Goal: Check status: Check status

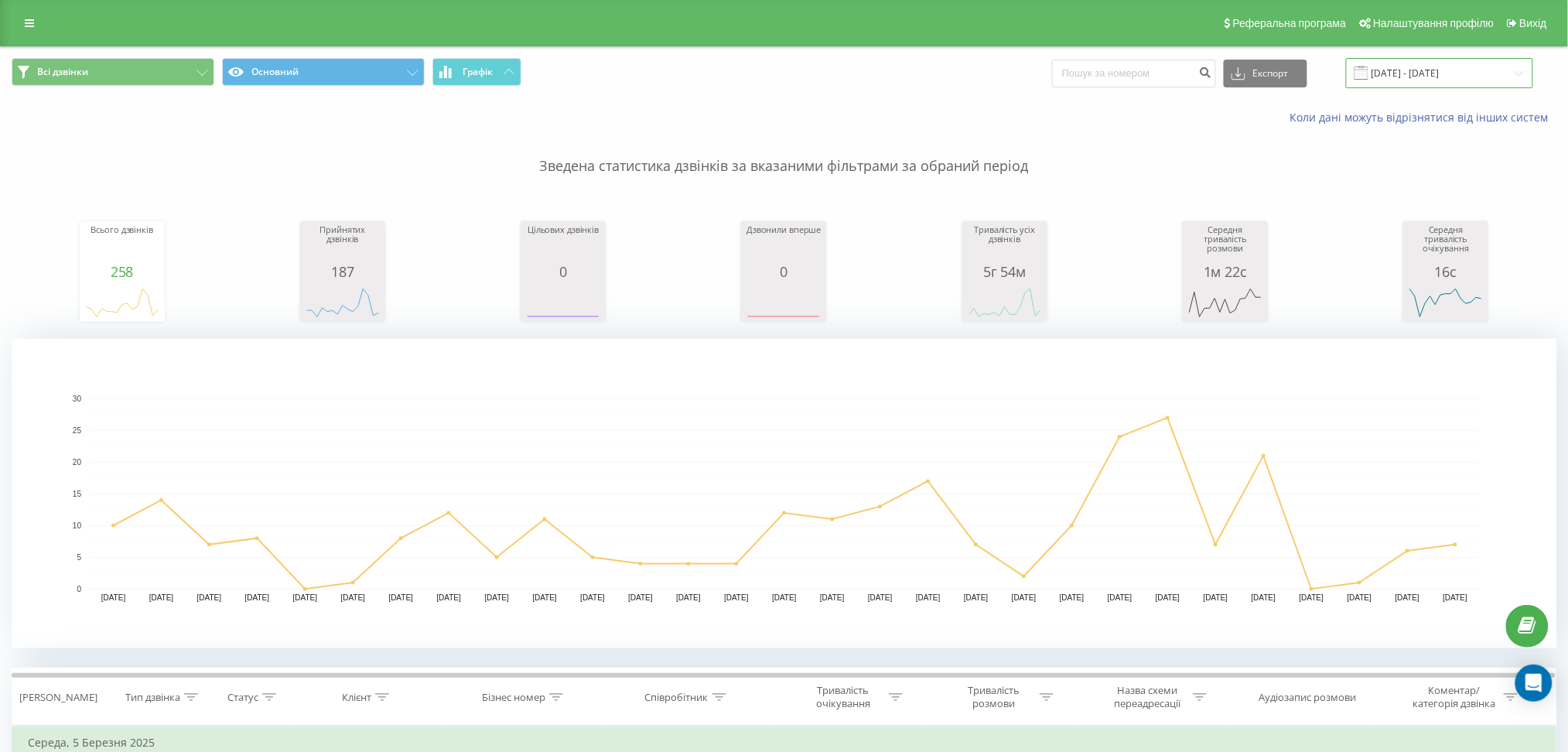
click at [1481, 70] on input "[DATE] - [DATE]" at bounding box center [1440, 73] width 187 height 30
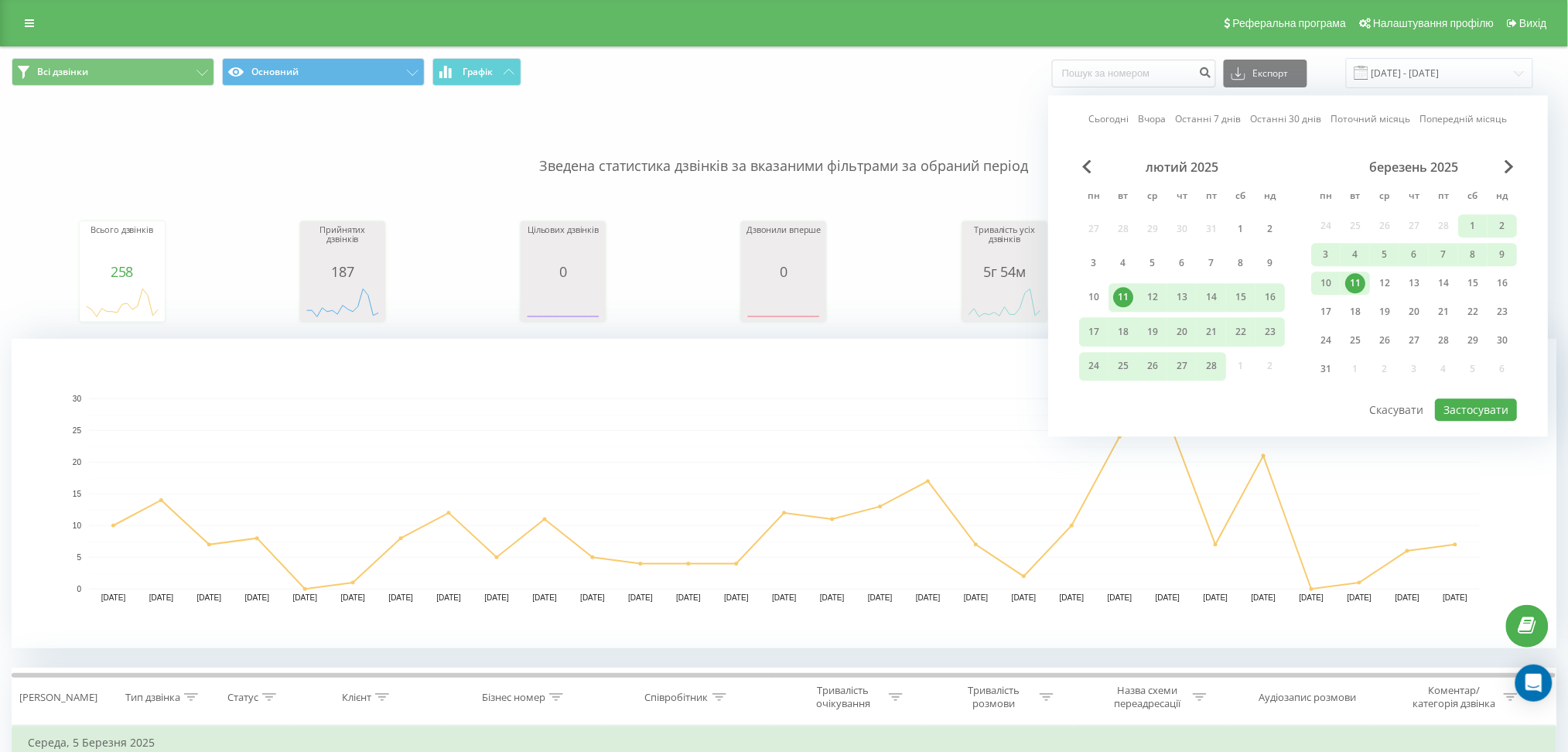
click at [1156, 120] on link "Вчора" at bounding box center [1153, 120] width 28 height 15
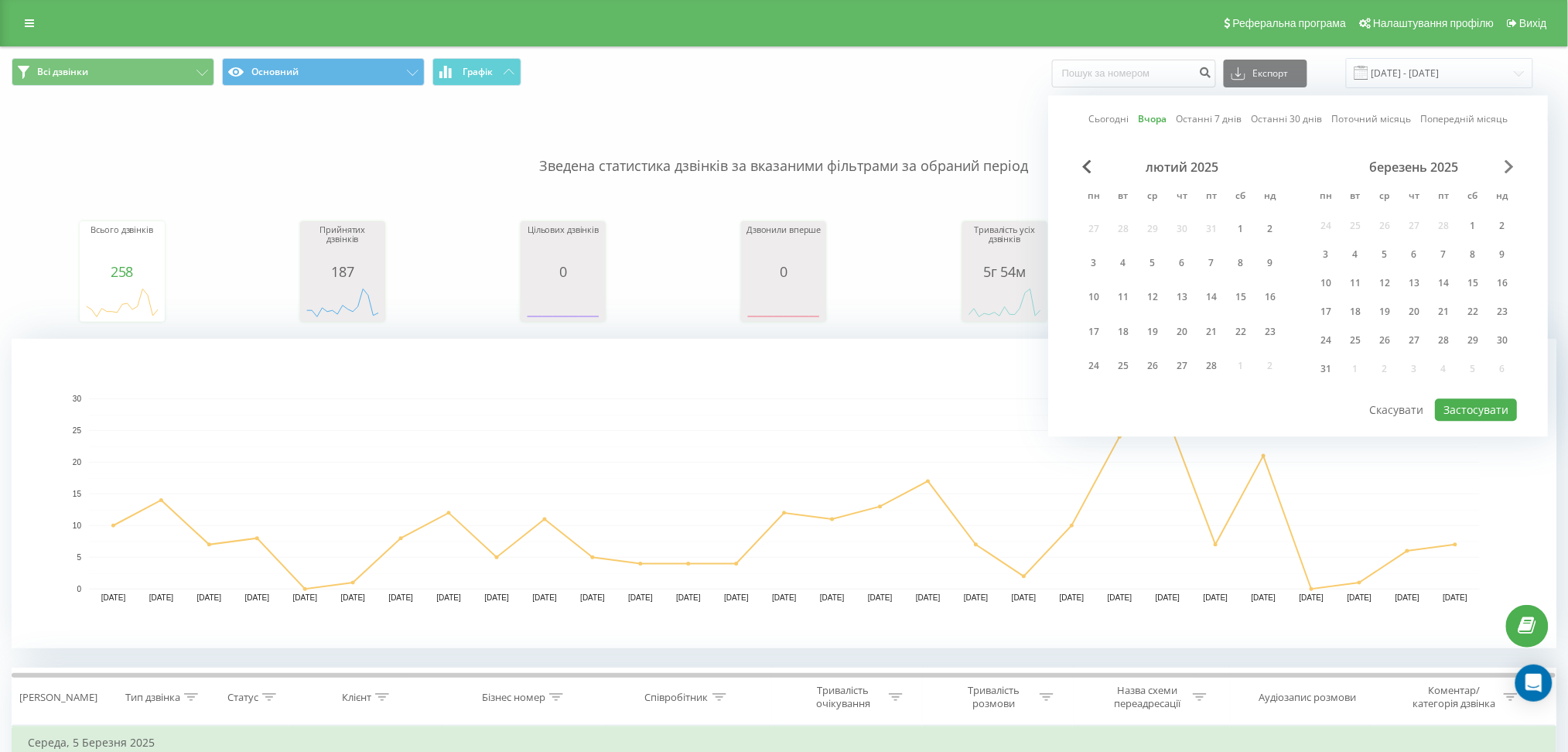
click at [1514, 163] on span "Next Month" at bounding box center [1510, 166] width 9 height 14
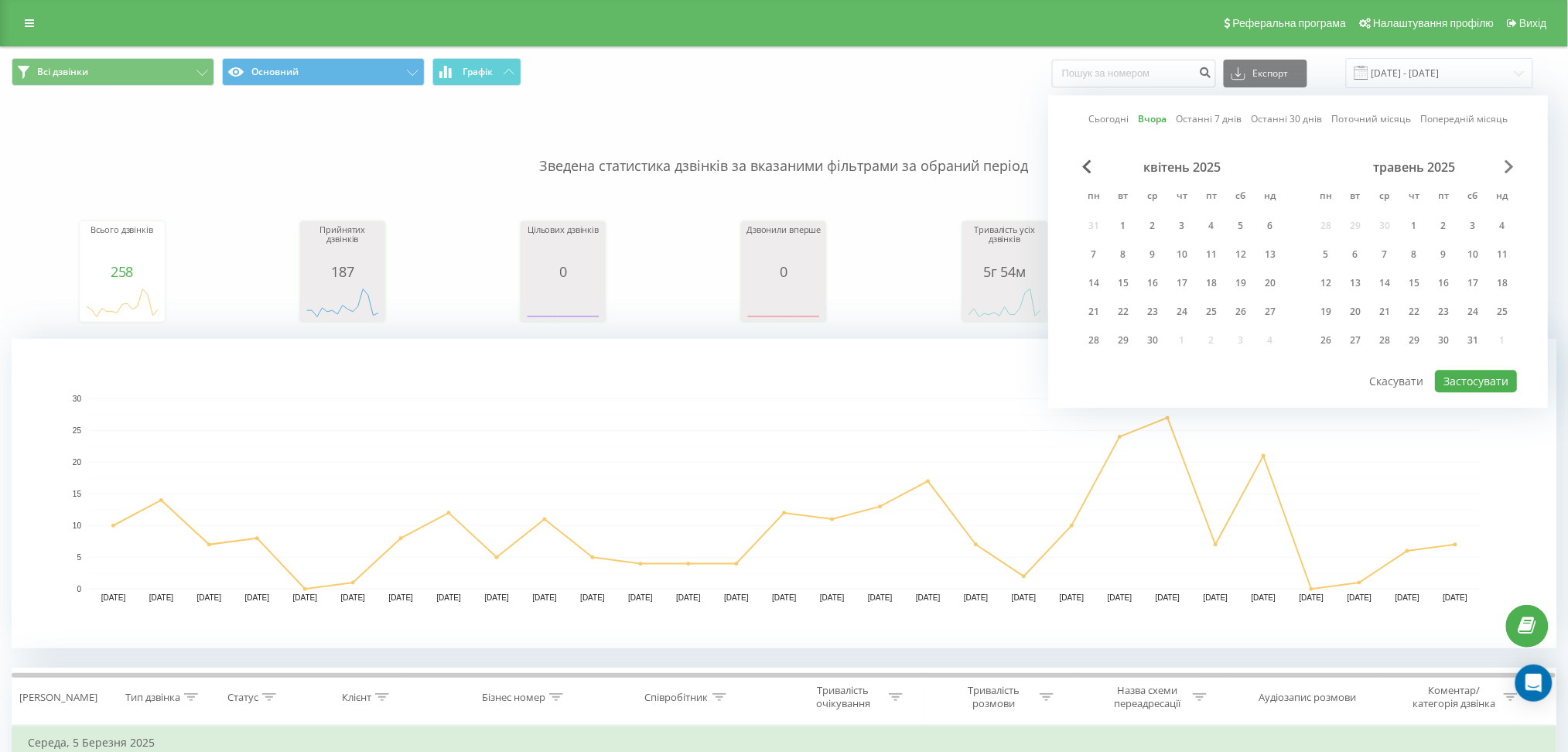
click at [1514, 163] on span "Next Month" at bounding box center [1510, 166] width 9 height 14
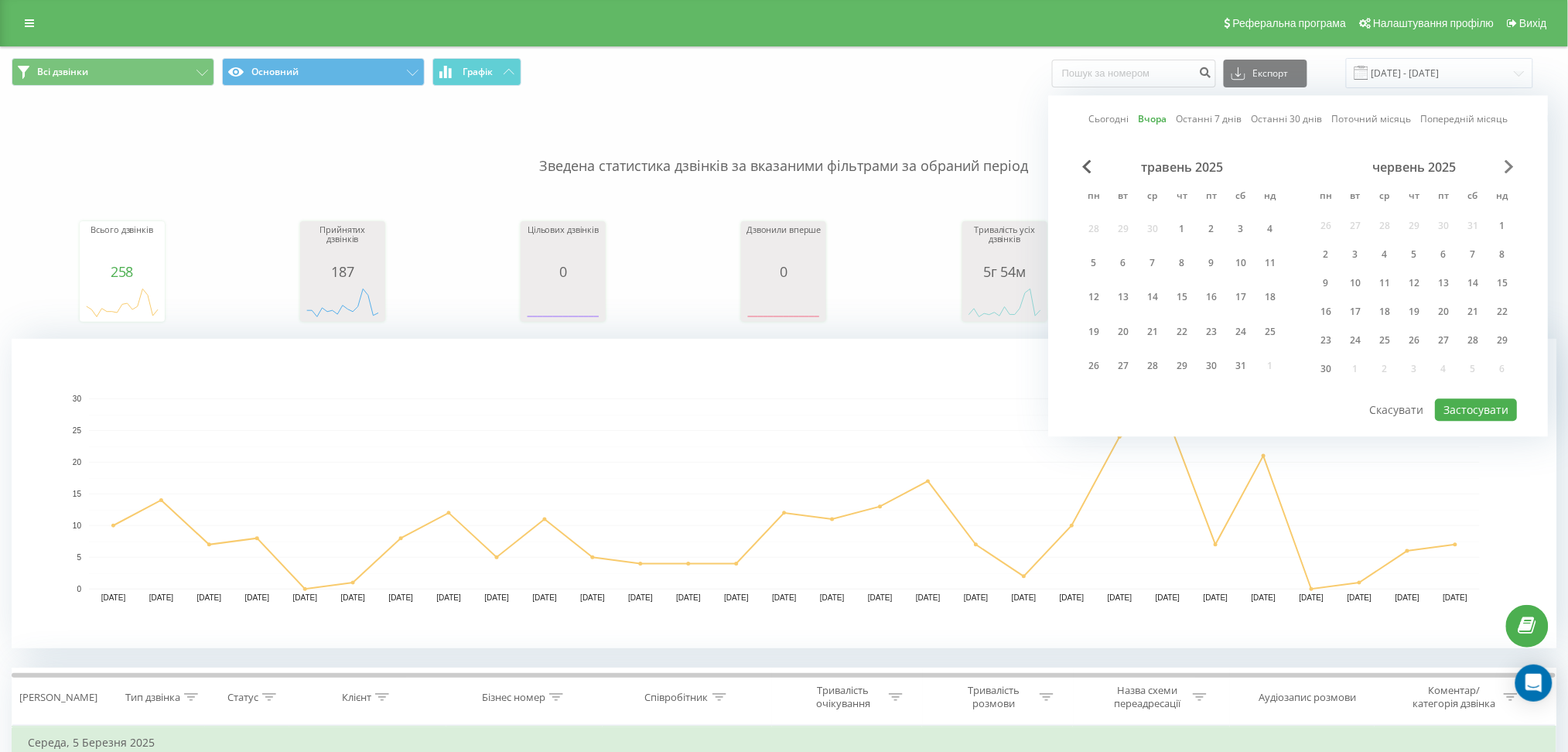
click at [1514, 163] on span "Next Month" at bounding box center [1510, 166] width 9 height 14
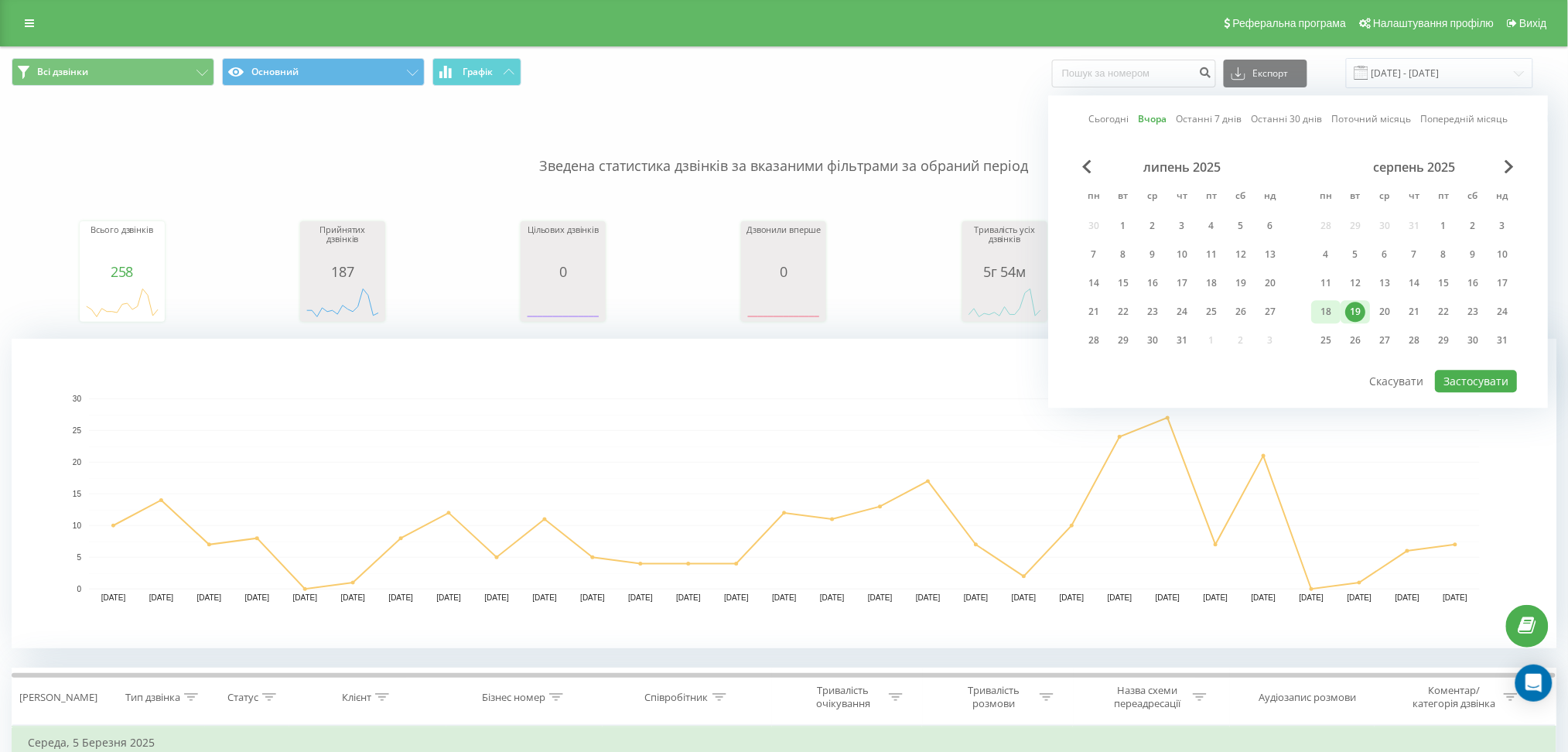
click at [1338, 304] on div "18" at bounding box center [1326, 312] width 29 height 24
click at [1353, 305] on div "19" at bounding box center [1355, 312] width 20 height 20
click at [1390, 314] on div "20" at bounding box center [1384, 312] width 20 height 20
click at [1339, 311] on div "18" at bounding box center [1326, 312] width 29 height 24
click at [1471, 378] on button "Застосувати" at bounding box center [1476, 381] width 82 height 23
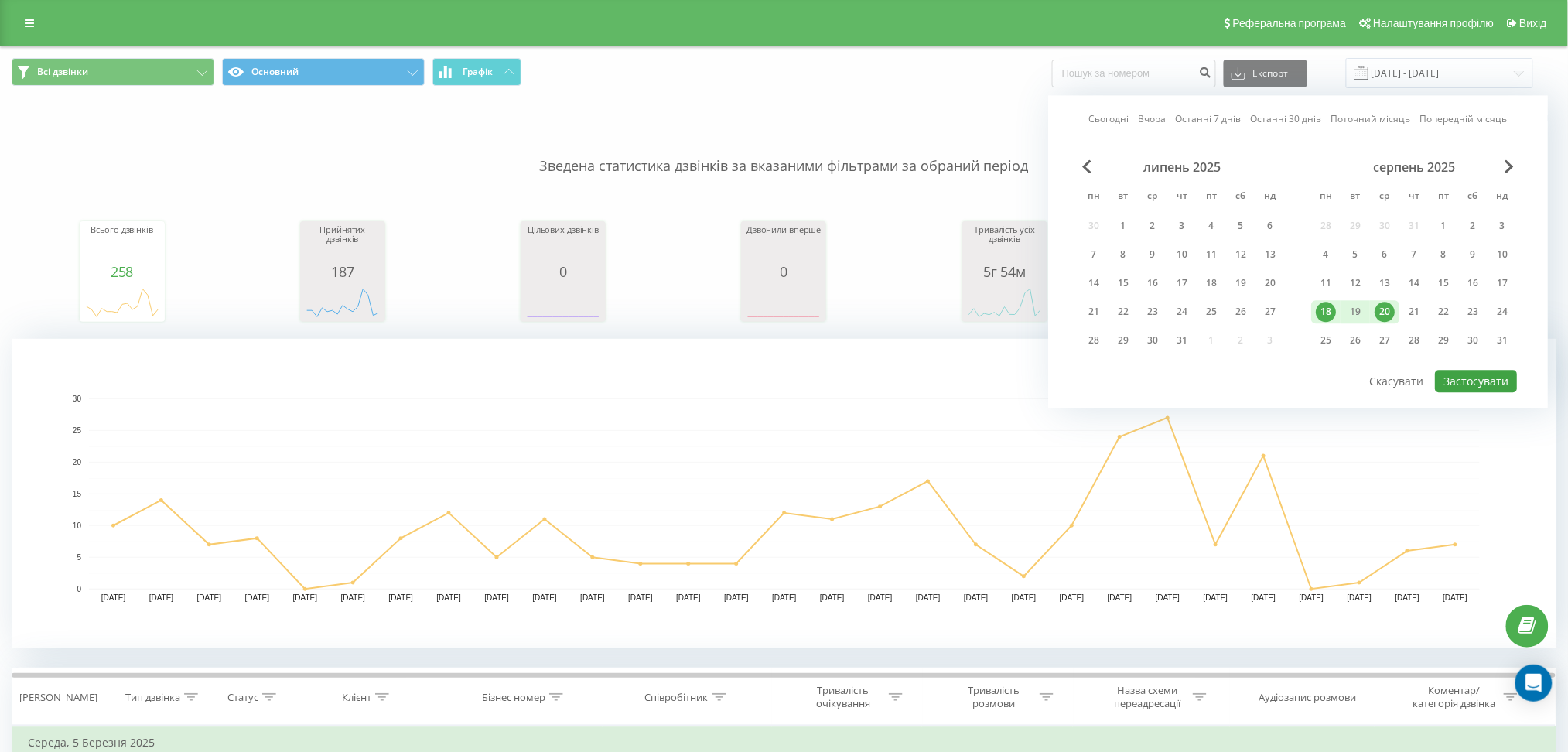
type input "[DATE] - [DATE]"
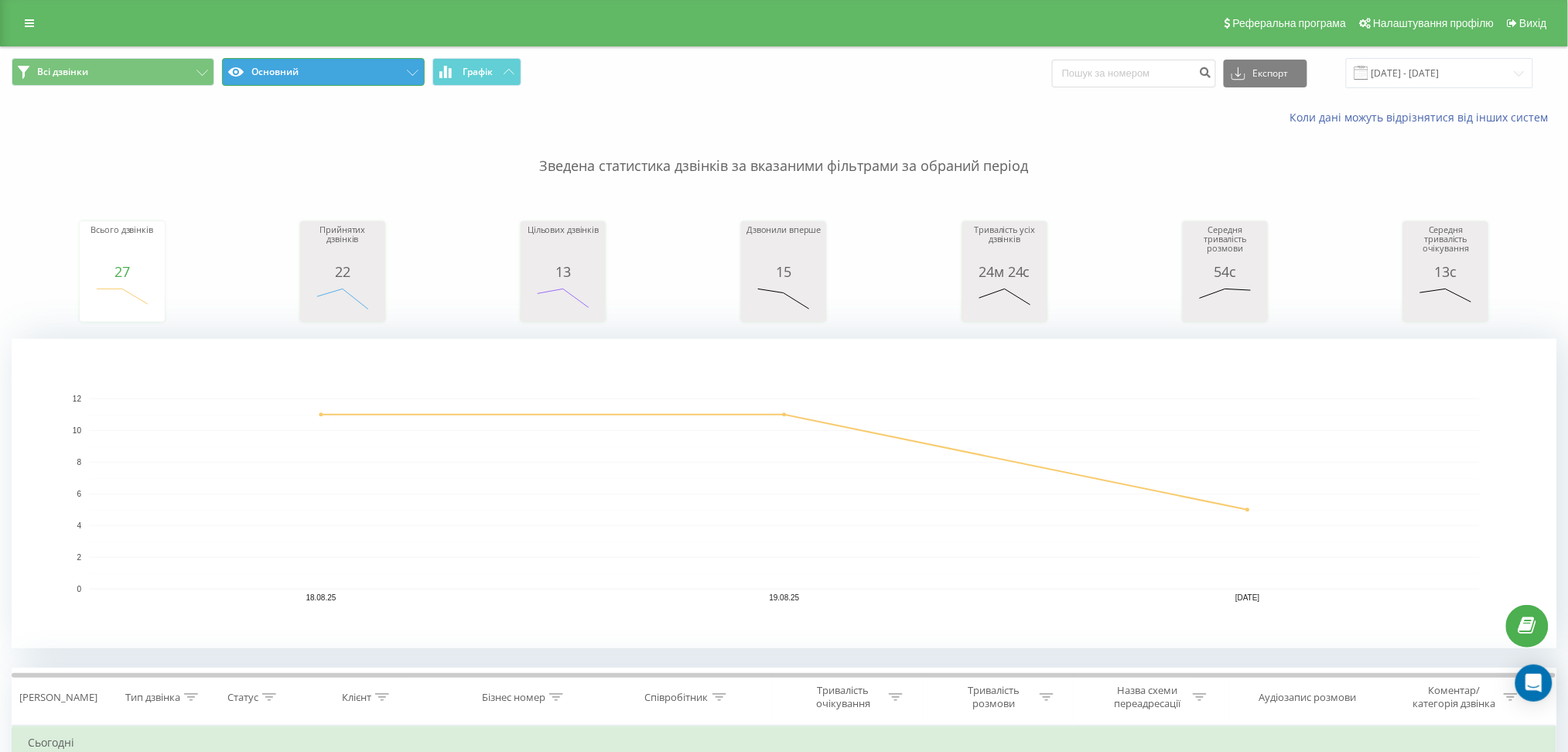
click at [390, 74] on button "Основний" at bounding box center [323, 72] width 202 height 28
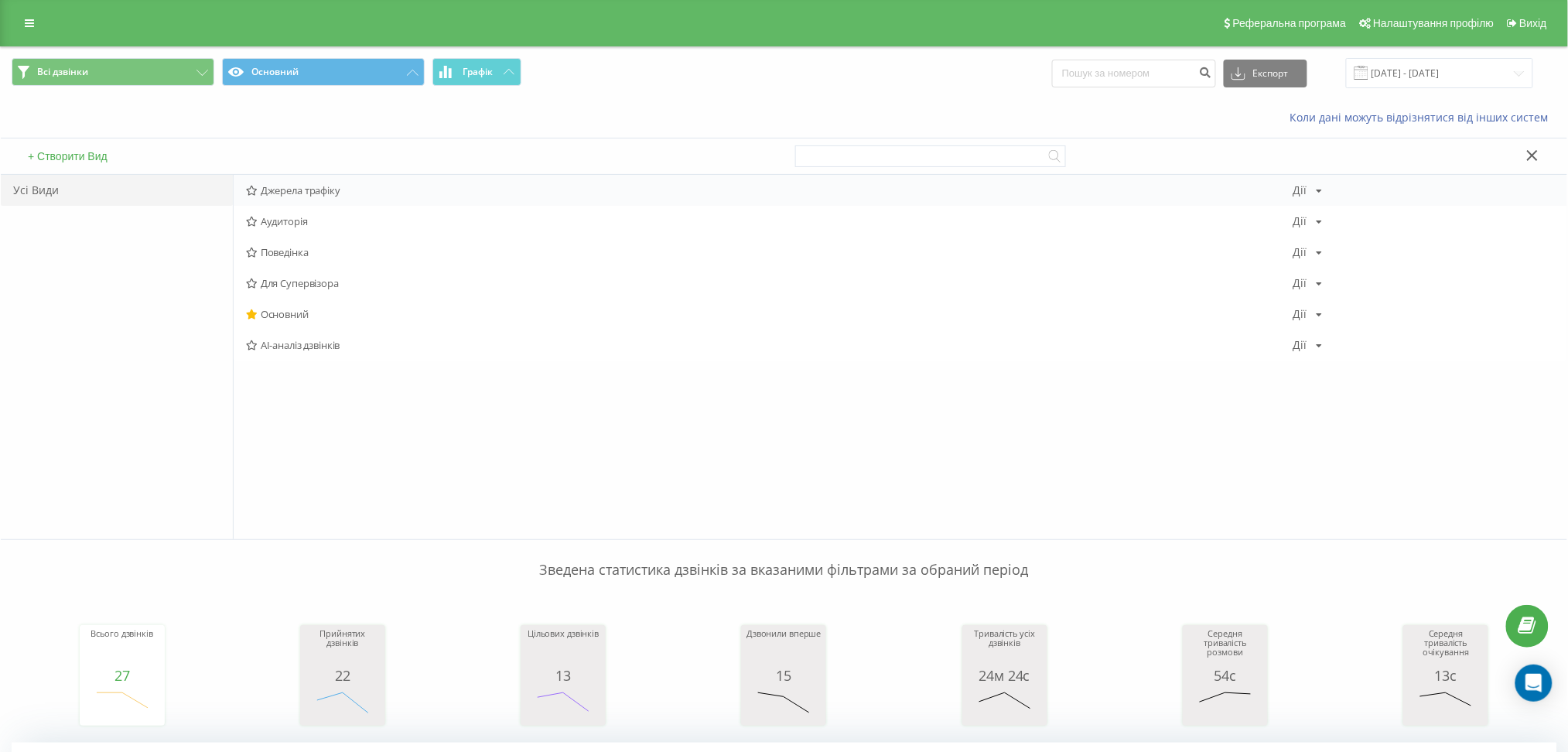
click at [312, 196] on span "Джерела трафіку" at bounding box center [769, 190] width 1048 height 11
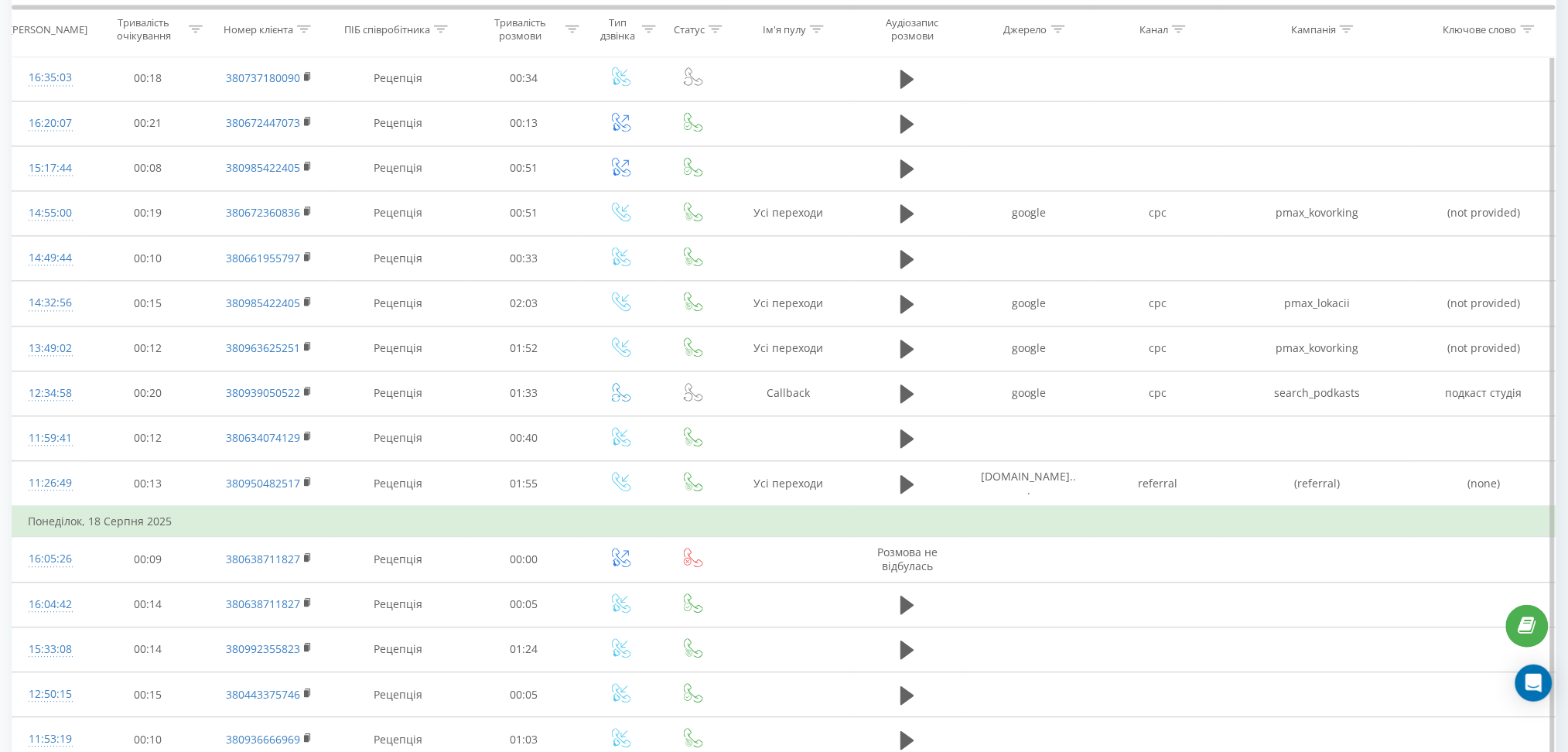
scroll to position [995, 0]
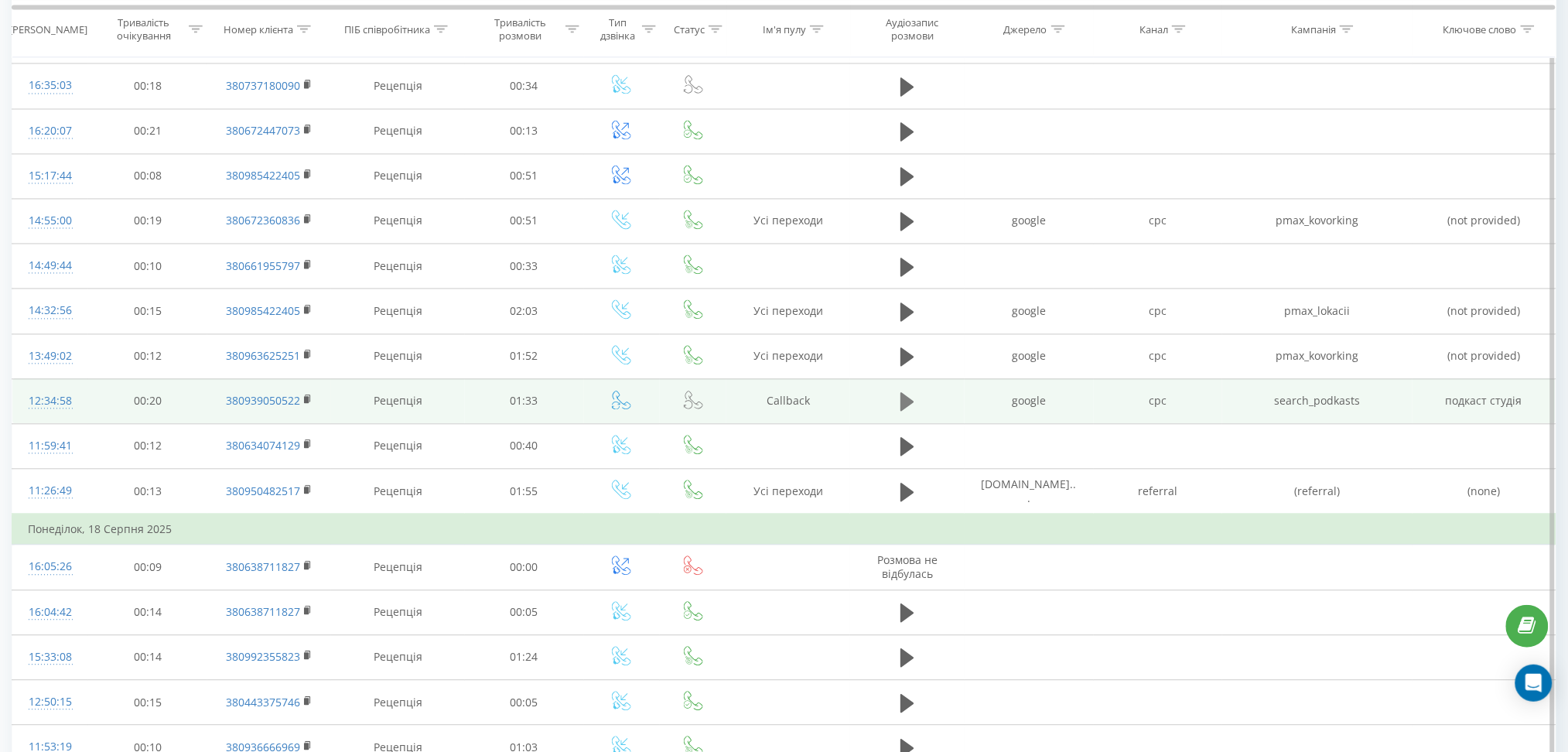
click at [904, 393] on icon at bounding box center [907, 403] width 14 height 19
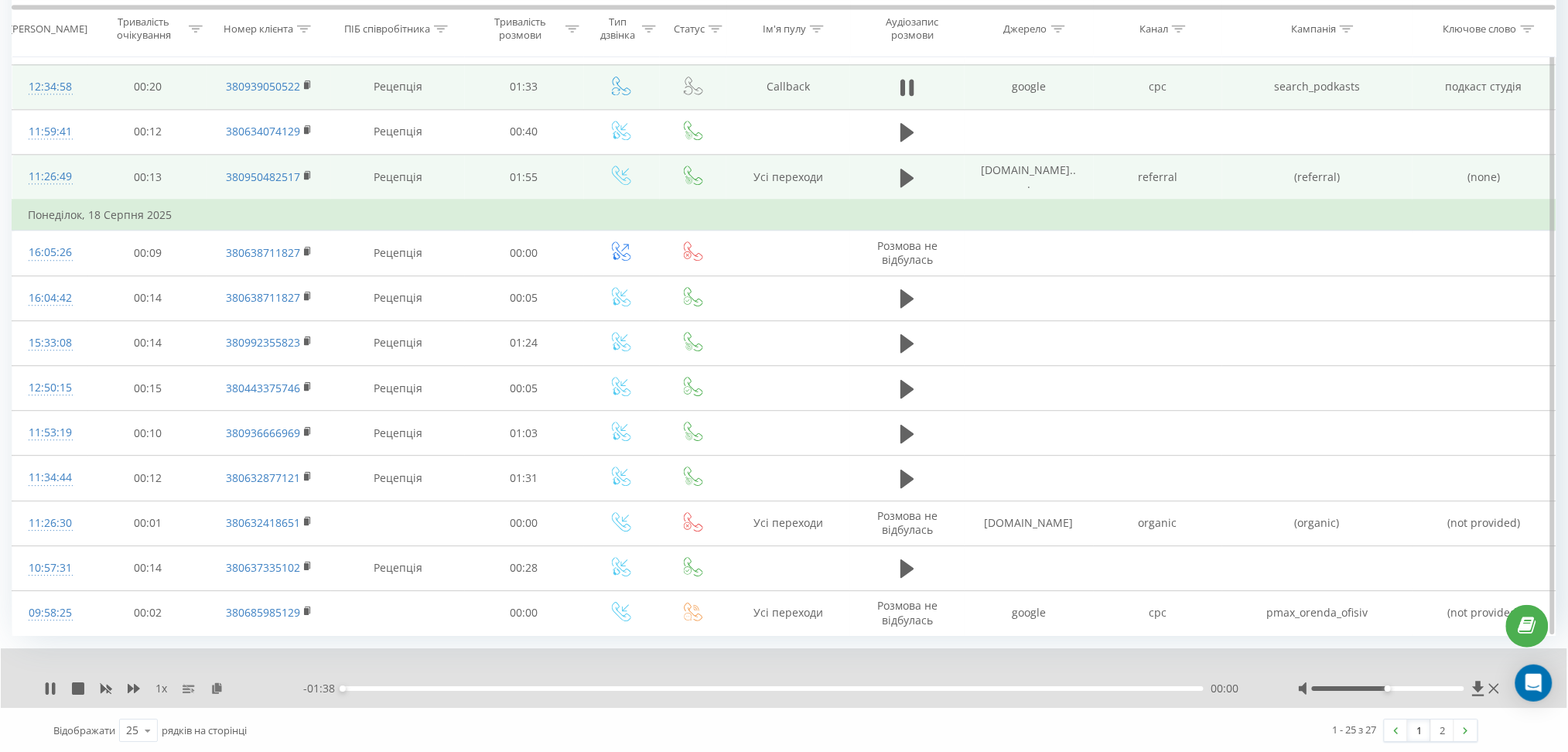
scroll to position [1309, 0]
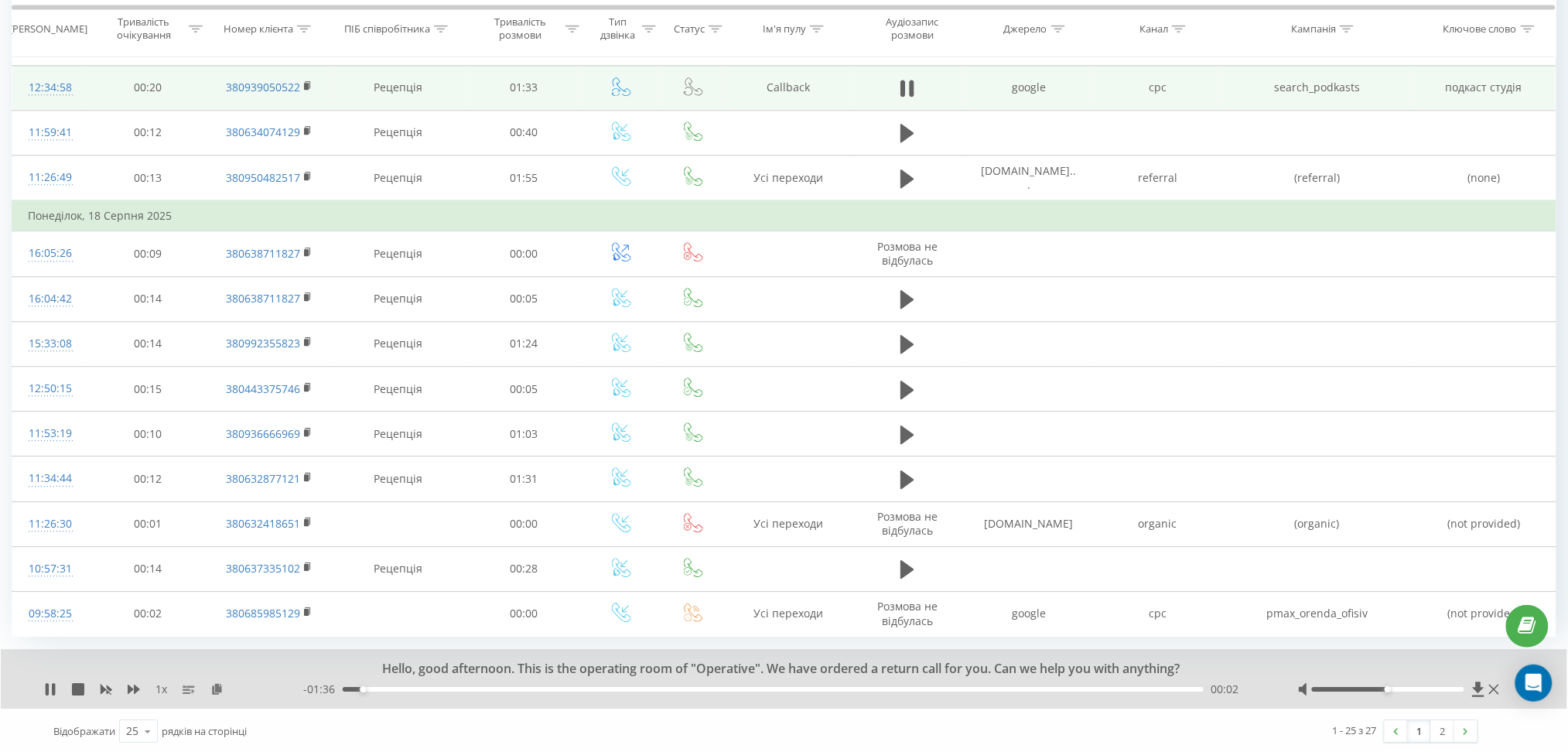
click at [1416, 694] on div at bounding box center [1401, 689] width 205 height 15
click at [1405, 689] on div at bounding box center [1387, 689] width 152 height 5
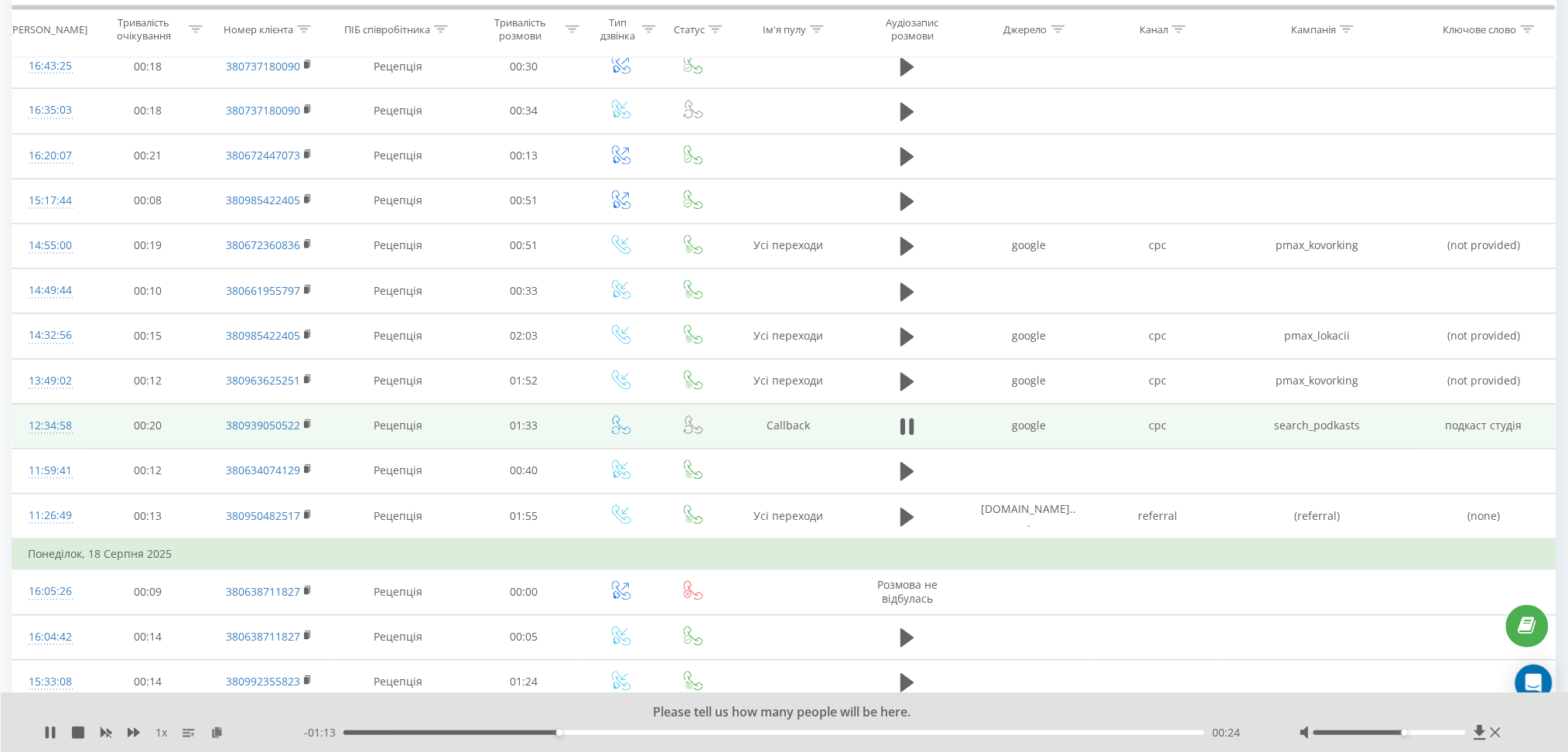
scroll to position [958, 0]
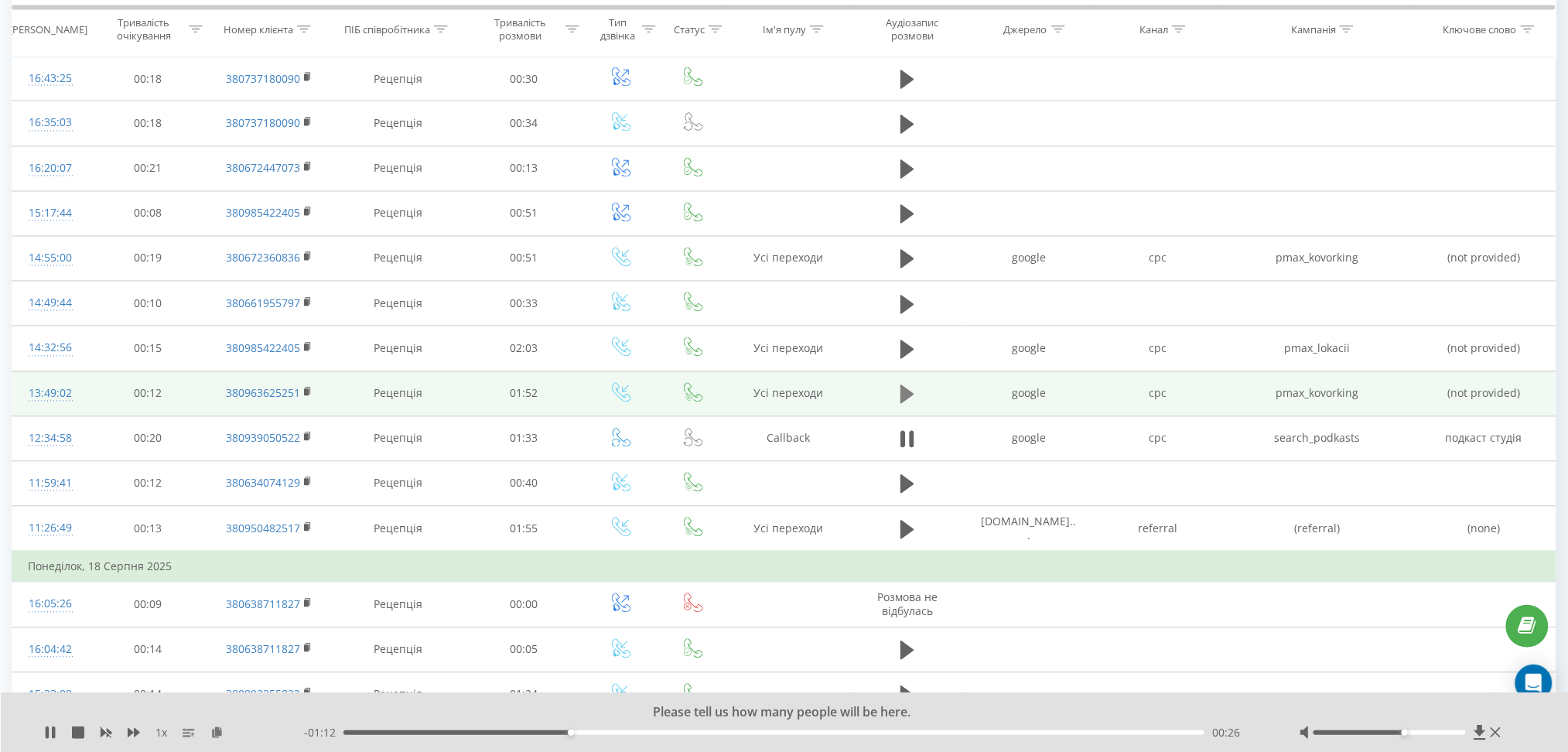
click at [901, 399] on icon at bounding box center [907, 394] width 14 height 22
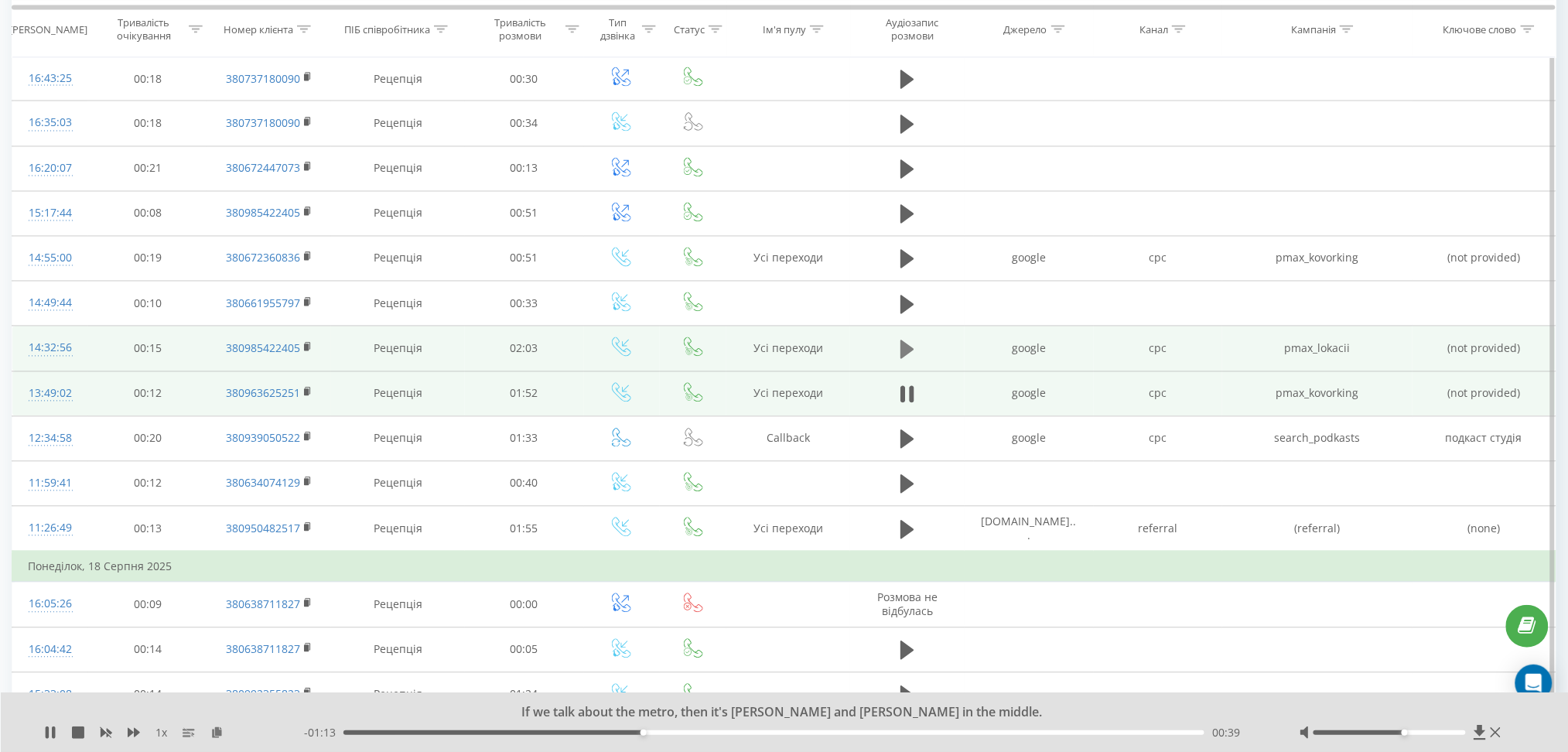
click at [904, 350] on icon at bounding box center [907, 350] width 14 height 19
click at [1446, 732] on div at bounding box center [1390, 732] width 152 height 5
click at [137, 729] on icon at bounding box center [134, 732] width 12 height 12
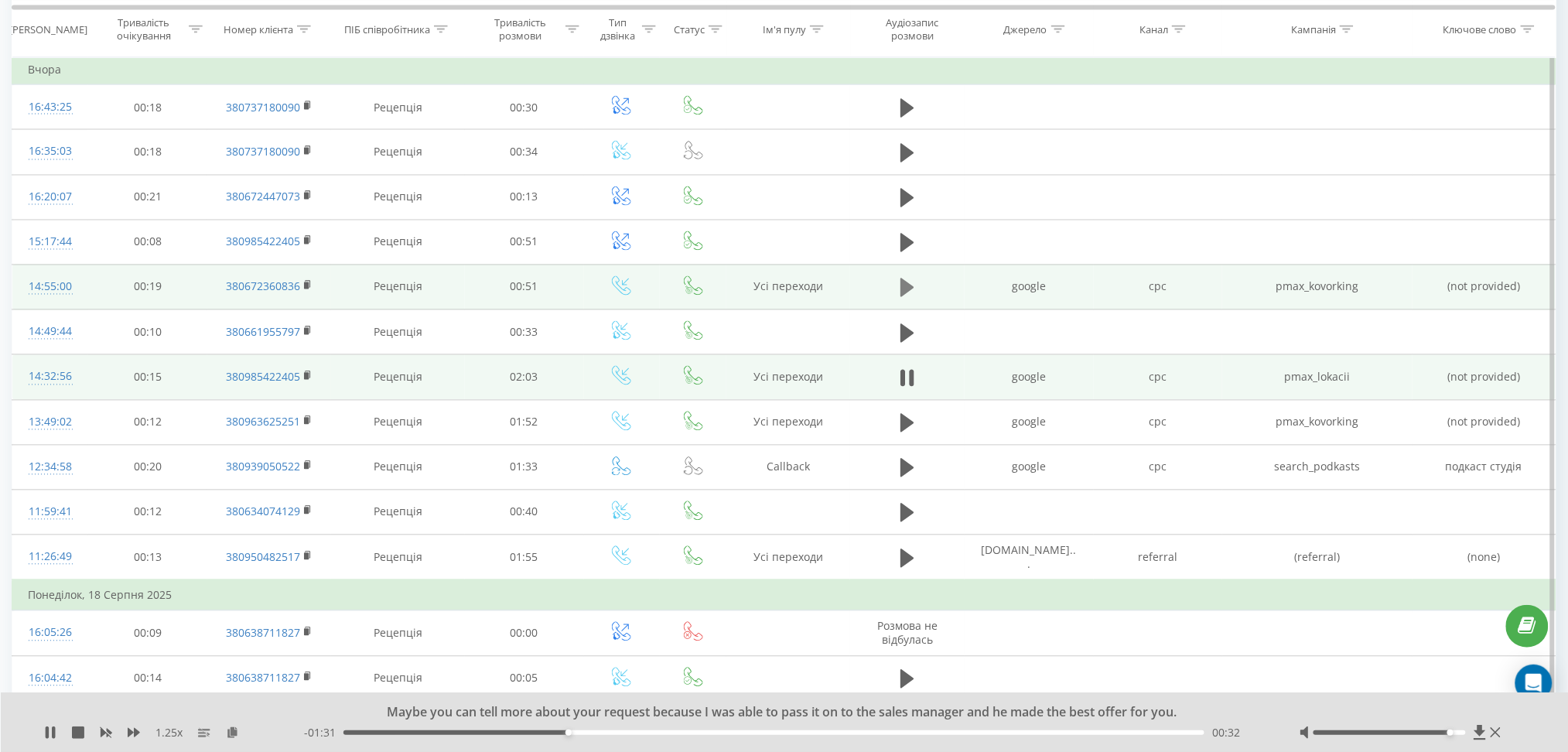
click at [900, 291] on button at bounding box center [907, 288] width 24 height 24
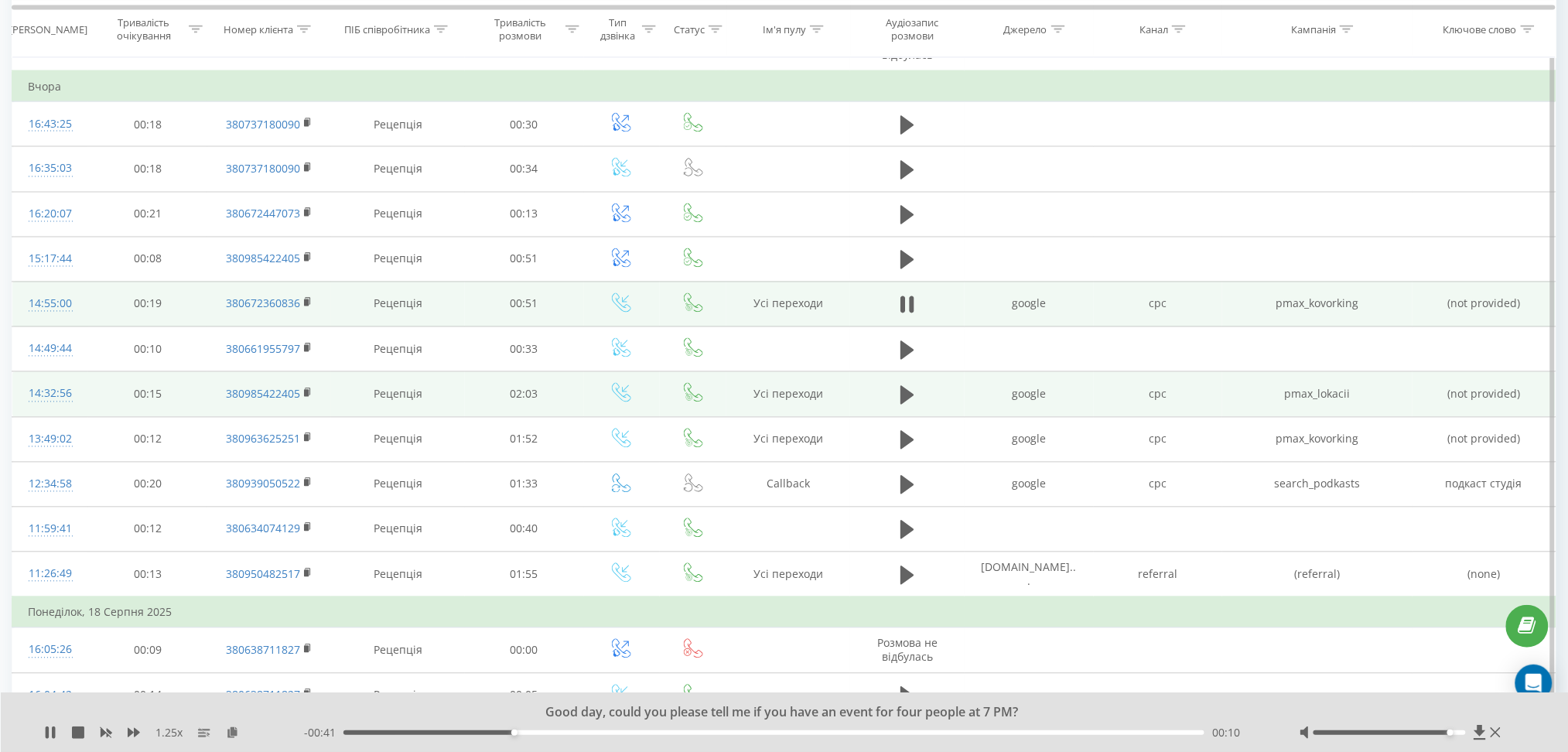
scroll to position [911, 0]
click at [904, 320] on td at bounding box center [908, 306] width 115 height 45
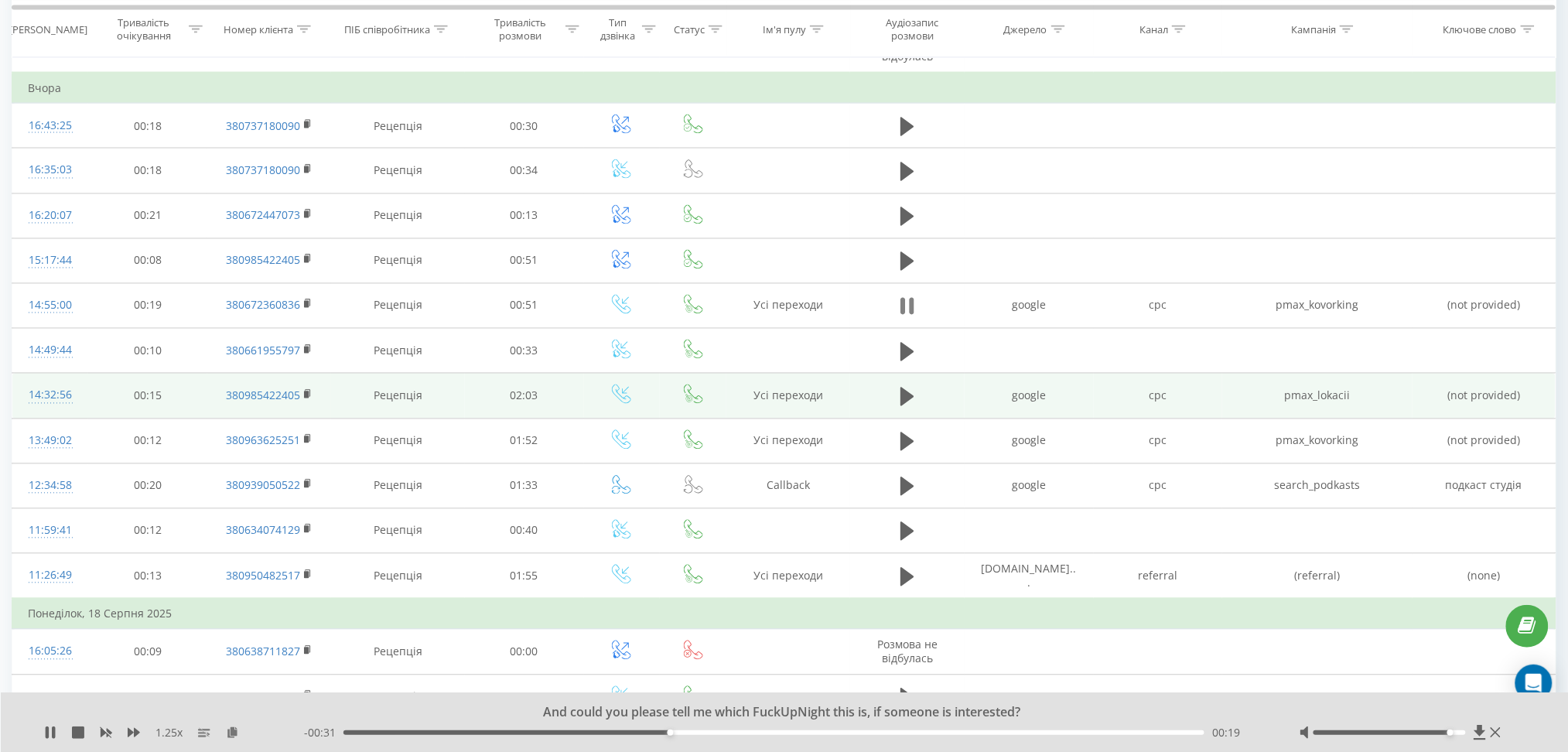
click at [909, 304] on icon at bounding box center [907, 306] width 14 height 22
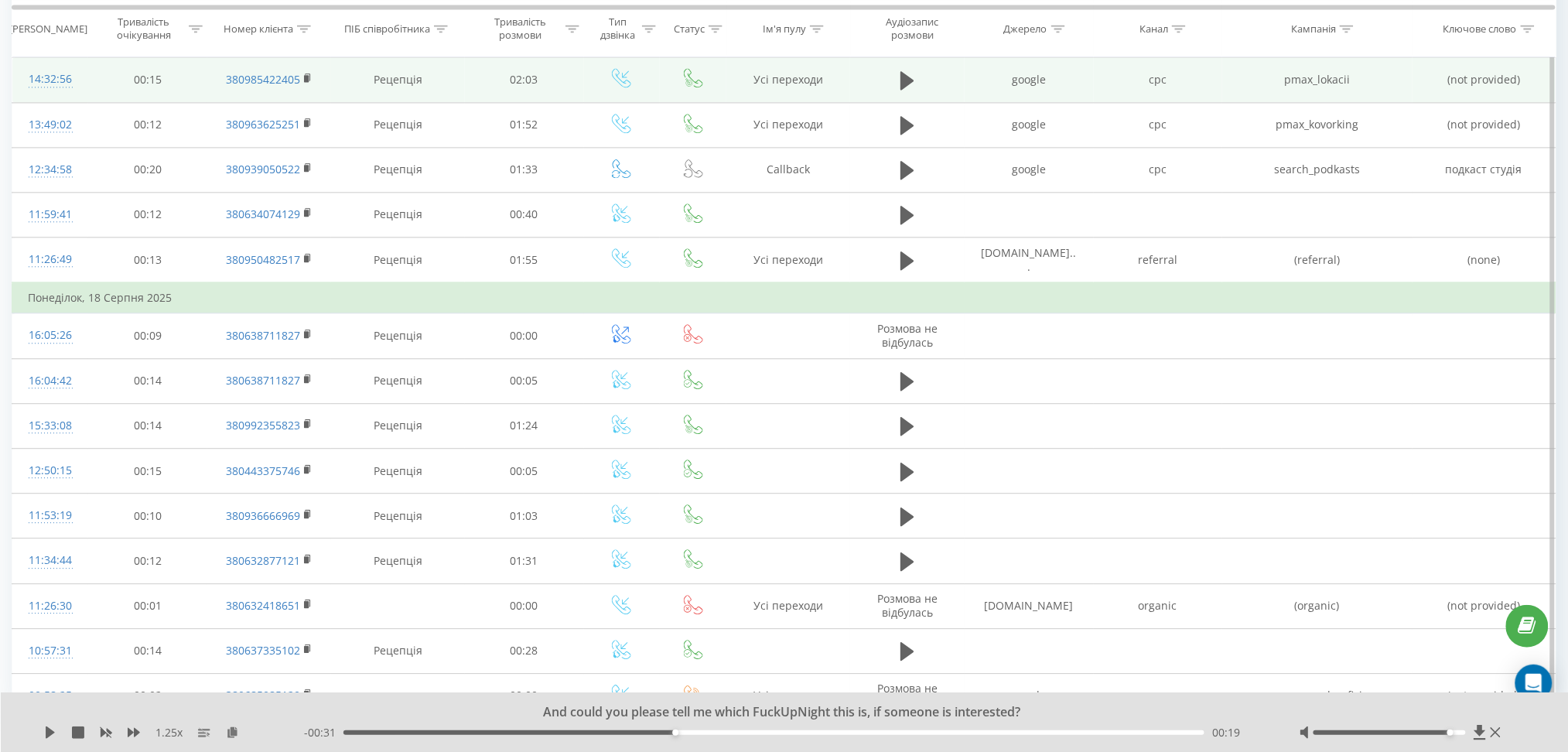
scroll to position [1310, 0]
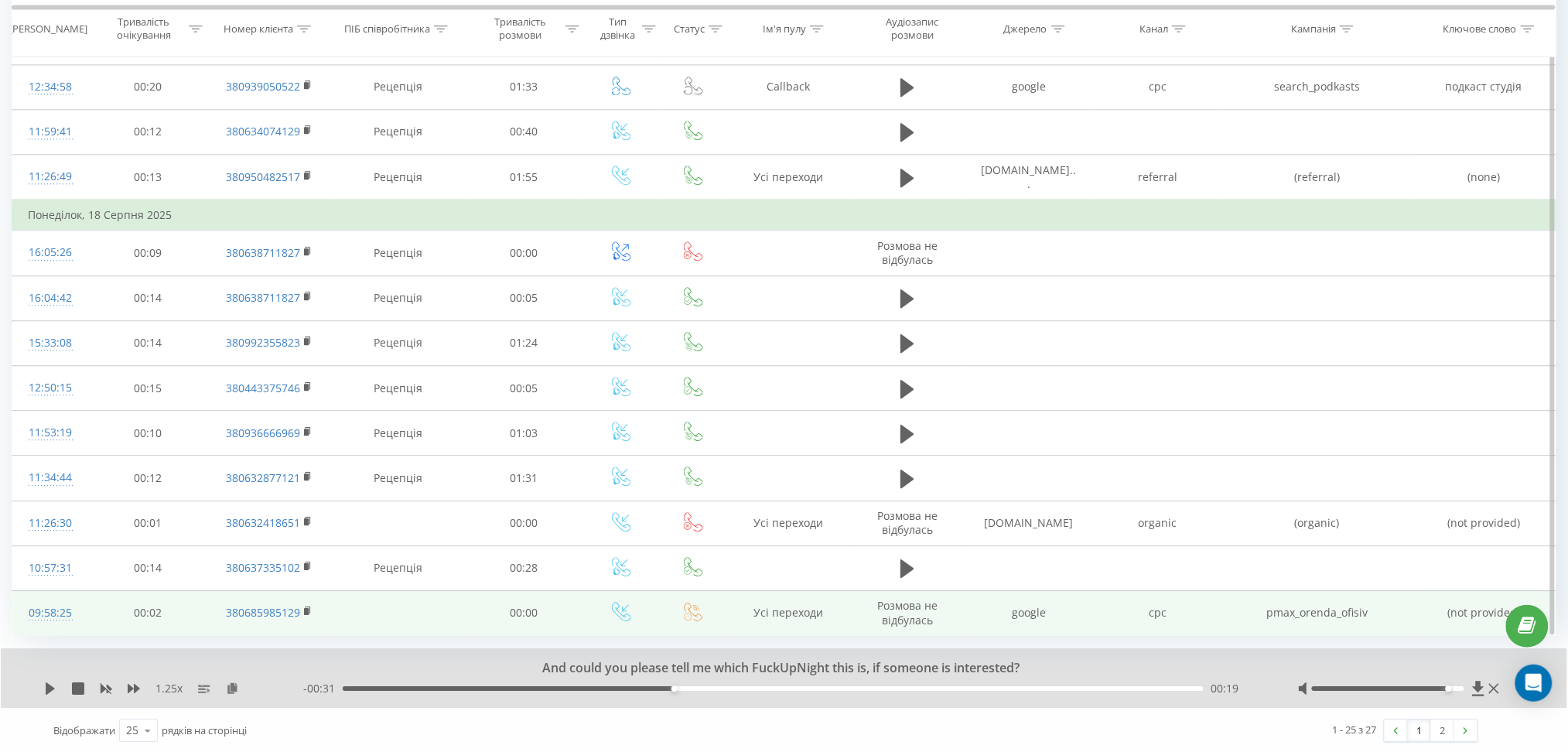
click at [319, 612] on td "380685985129" at bounding box center [269, 613] width 124 height 45
click at [304, 609] on rect at bounding box center [306, 611] width 5 height 7
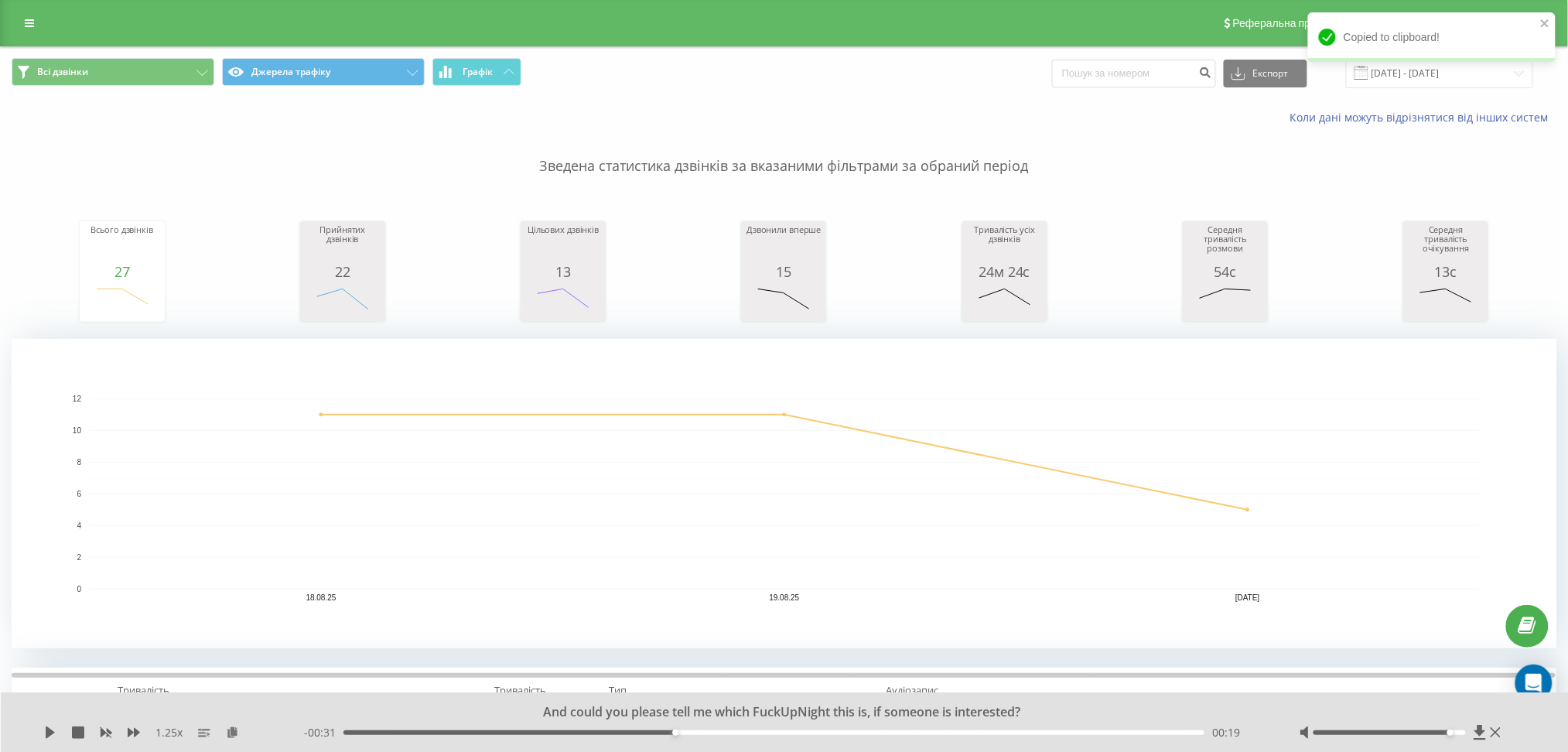
scroll to position [1, 0]
click at [1129, 84] on input at bounding box center [1134, 72] width 164 height 28
paste input "380685985129"
type input "380685985129"
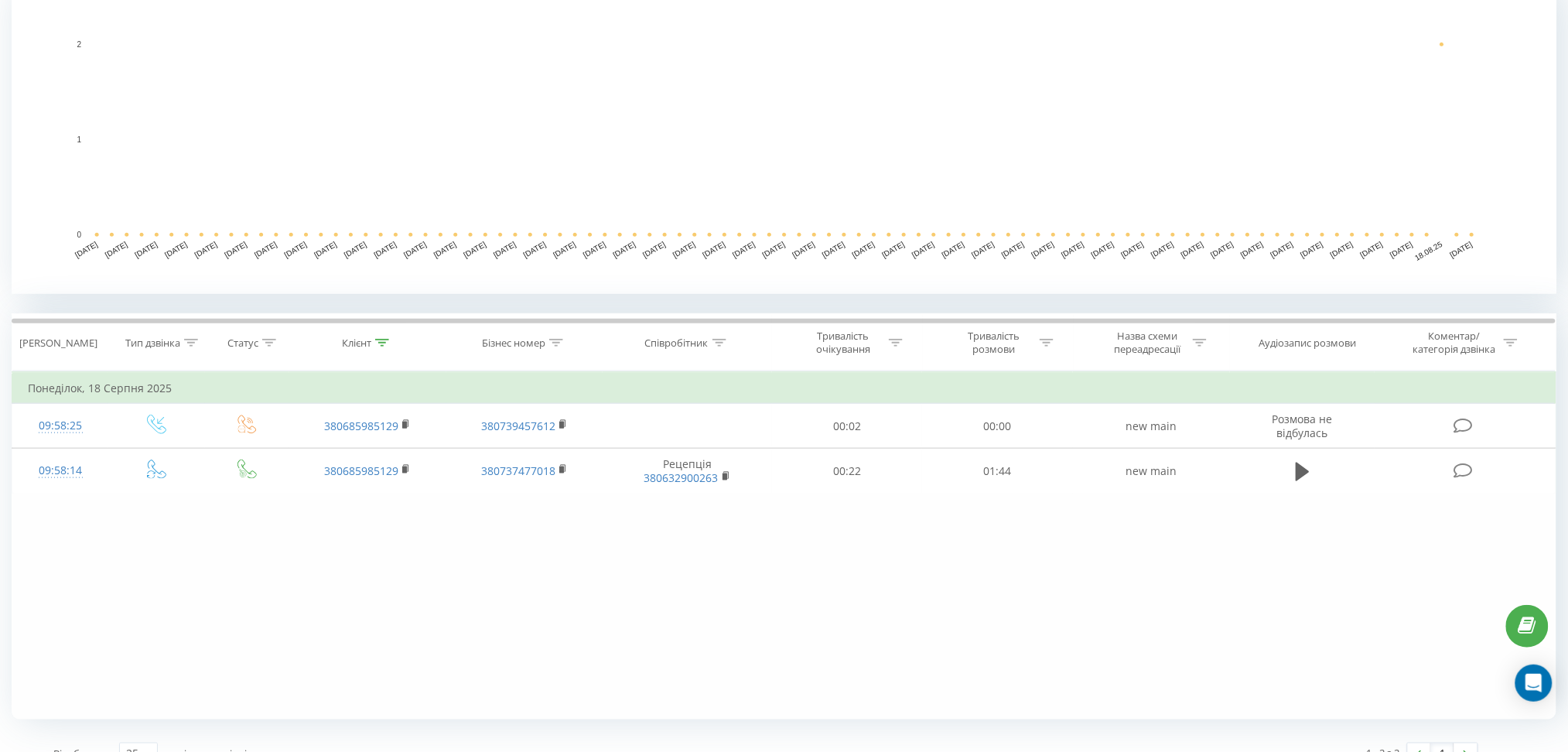
scroll to position [363, 0]
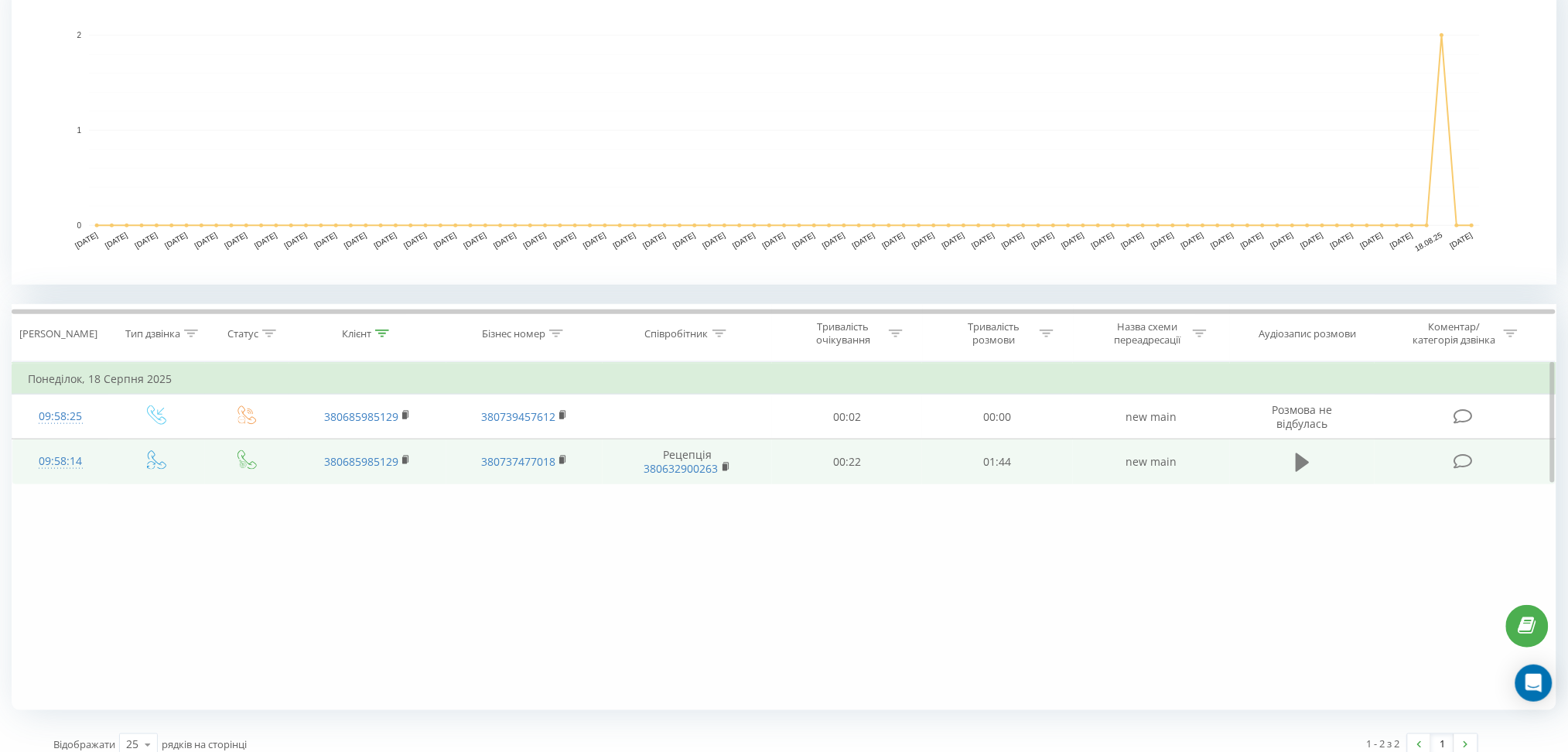
click at [1296, 459] on icon at bounding box center [1303, 463] width 14 height 19
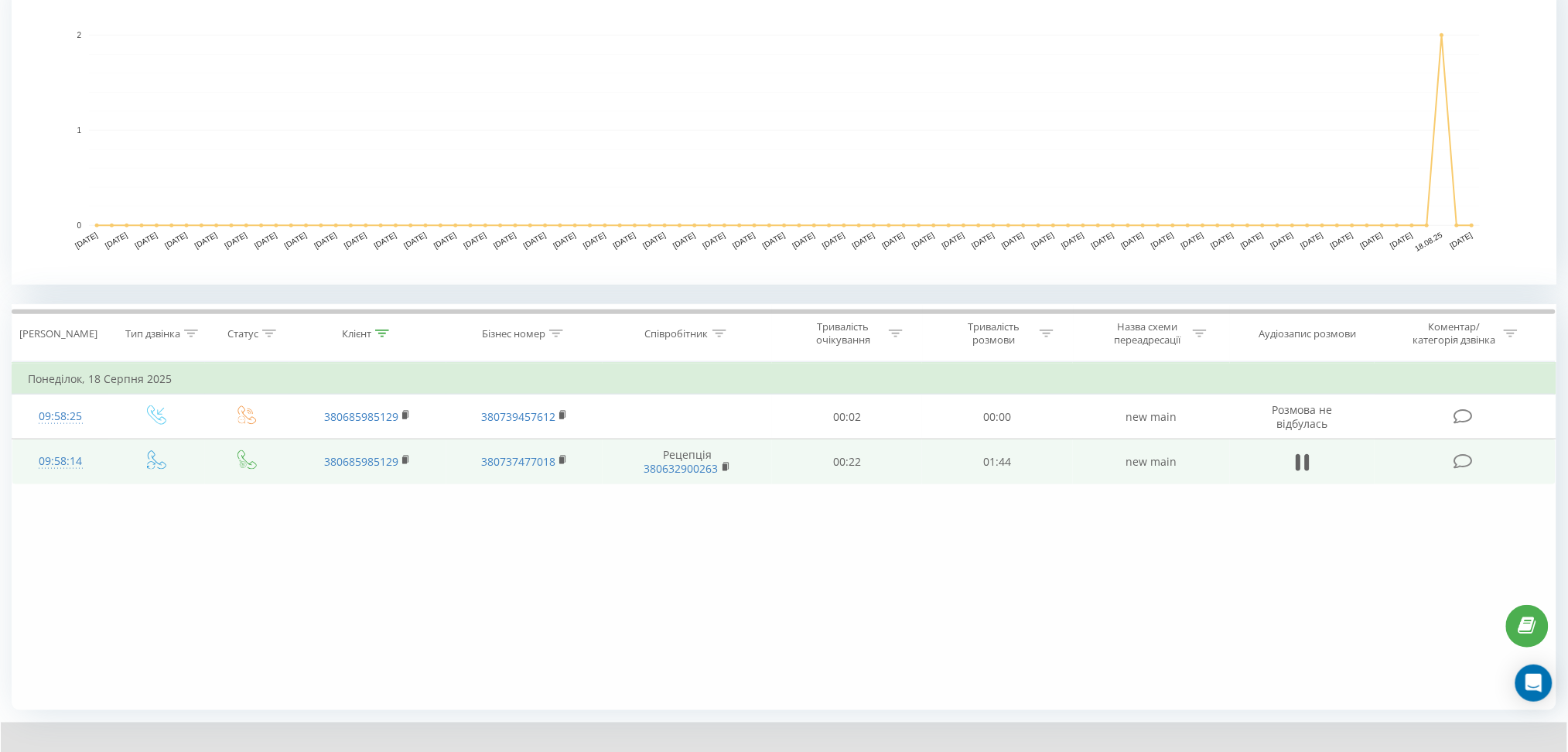
scroll to position [439, 0]
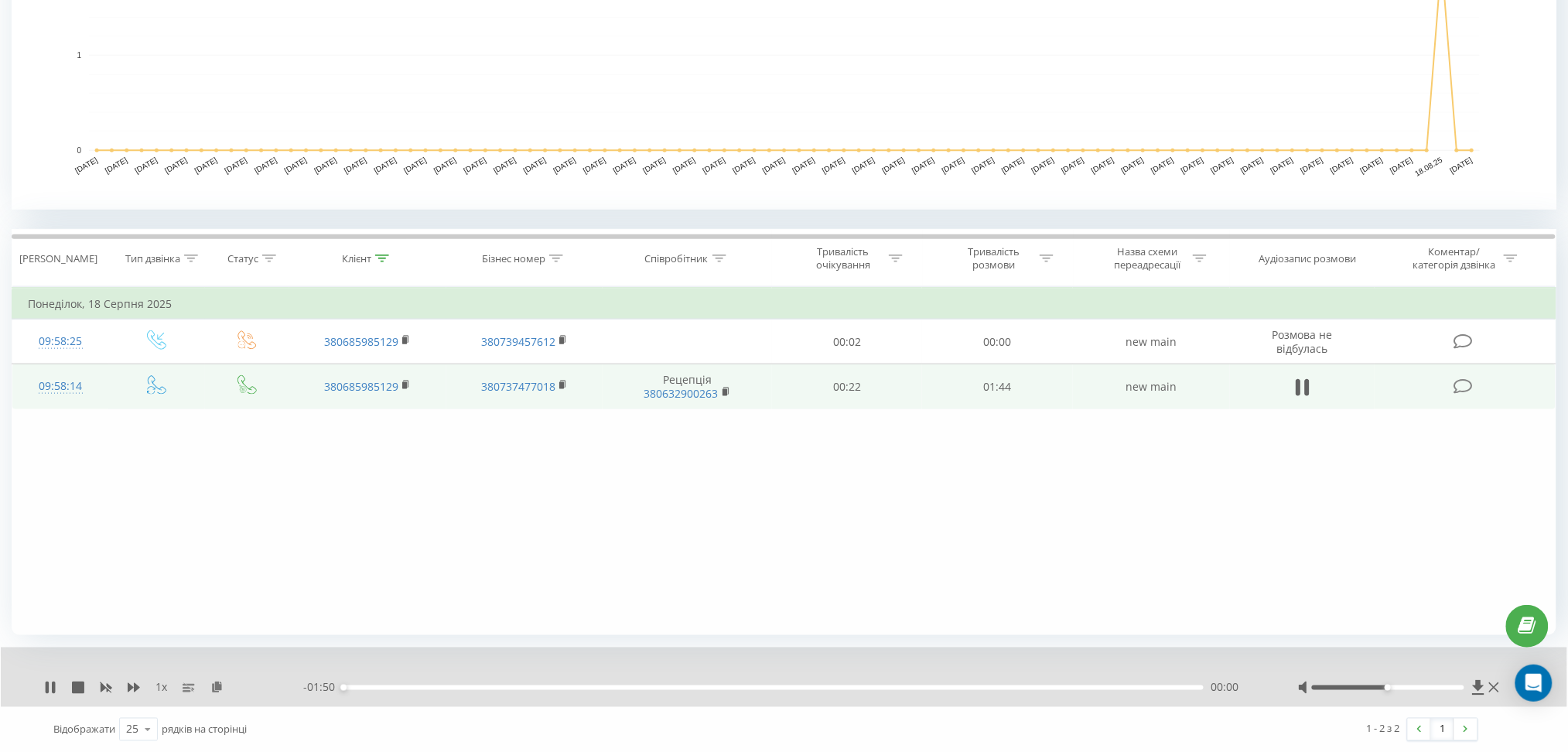
click at [376, 691] on div "- 01:50 00:00 00:00" at bounding box center [781, 688] width 956 height 15
click at [370, 687] on div "00:03" at bounding box center [773, 687] width 860 height 5
click at [476, 685] on div "00:17" at bounding box center [773, 687] width 860 height 5
click at [403, 685] on div "00:07" at bounding box center [773, 687] width 860 height 5
